Goal: Find specific page/section: Find specific page/section

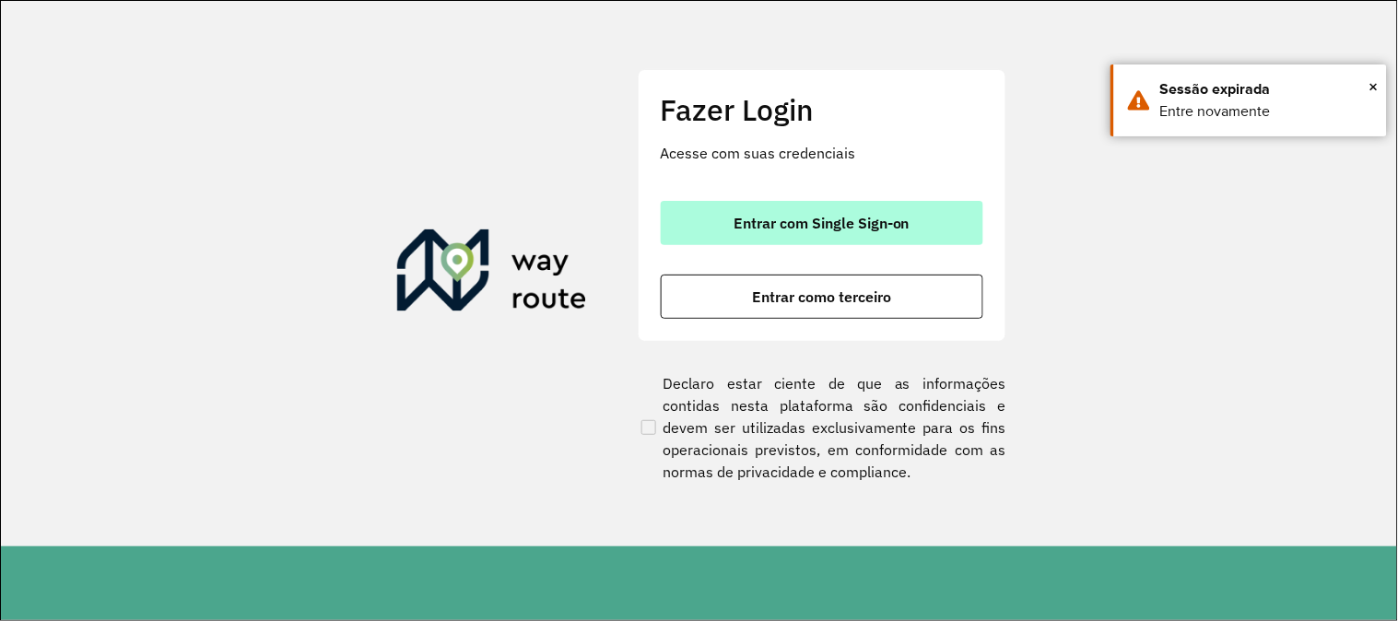
click at [818, 218] on span "Entrar com Single Sign-on" at bounding box center [822, 223] width 176 height 15
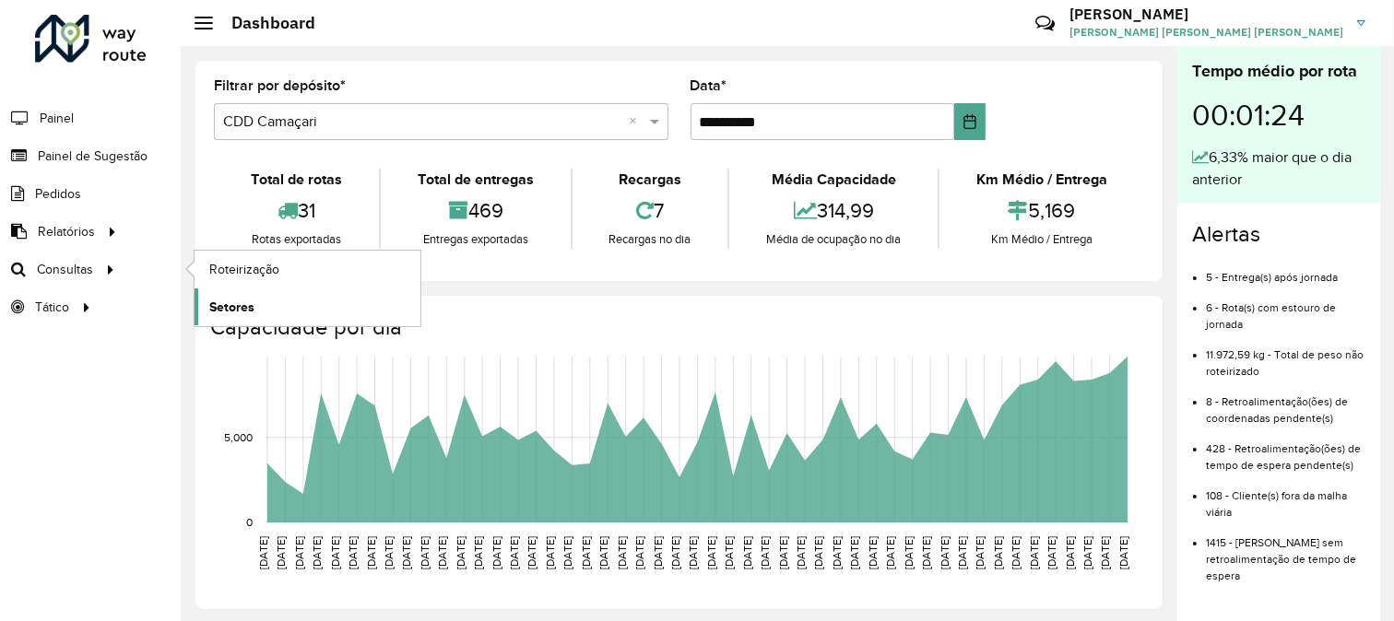
click at [260, 308] on link "Setores" at bounding box center [308, 307] width 226 height 37
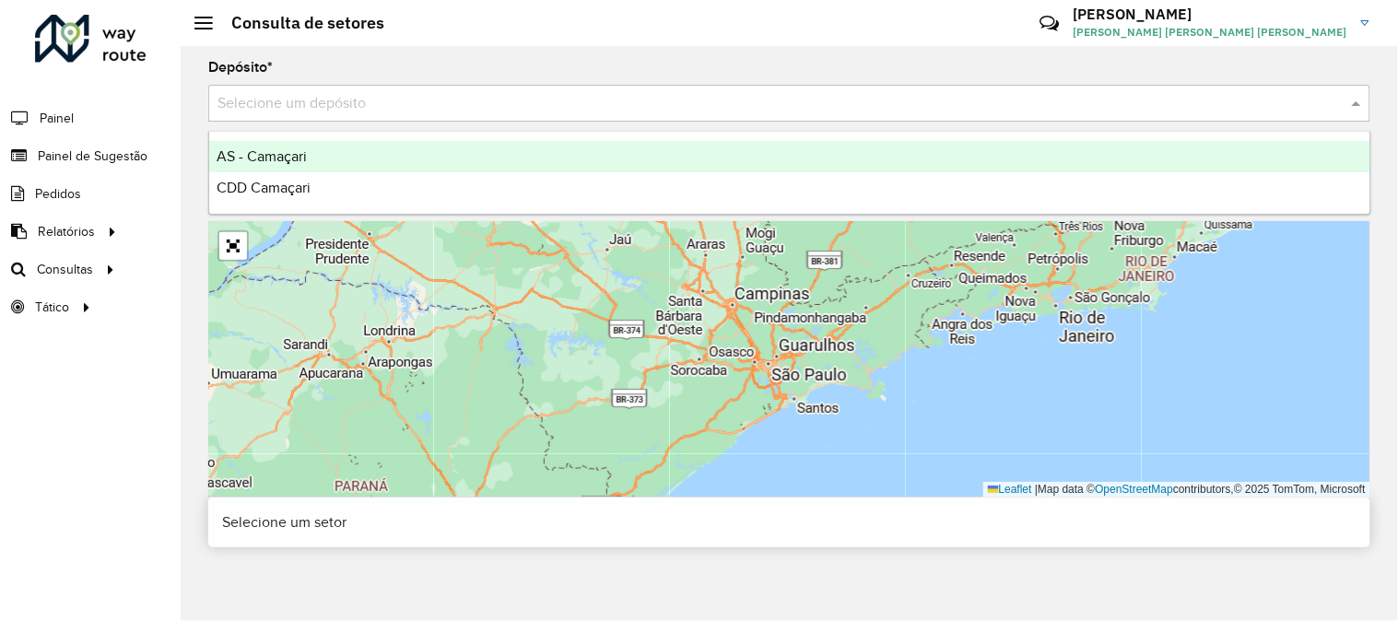
click at [402, 115] on div "Selecione um depósito" at bounding box center [789, 103] width 1162 height 37
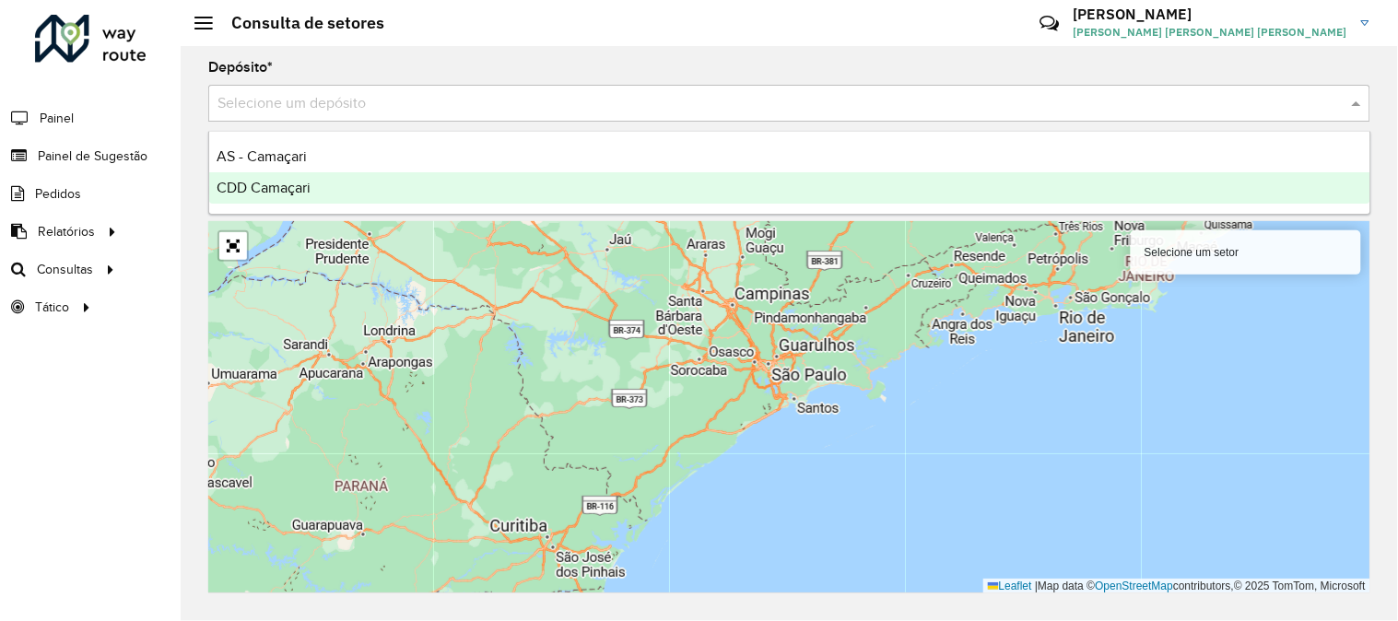
click at [301, 180] on span "CDD Camaçari" at bounding box center [264, 188] width 94 height 16
